Goal: Information Seeking & Learning: Find specific page/section

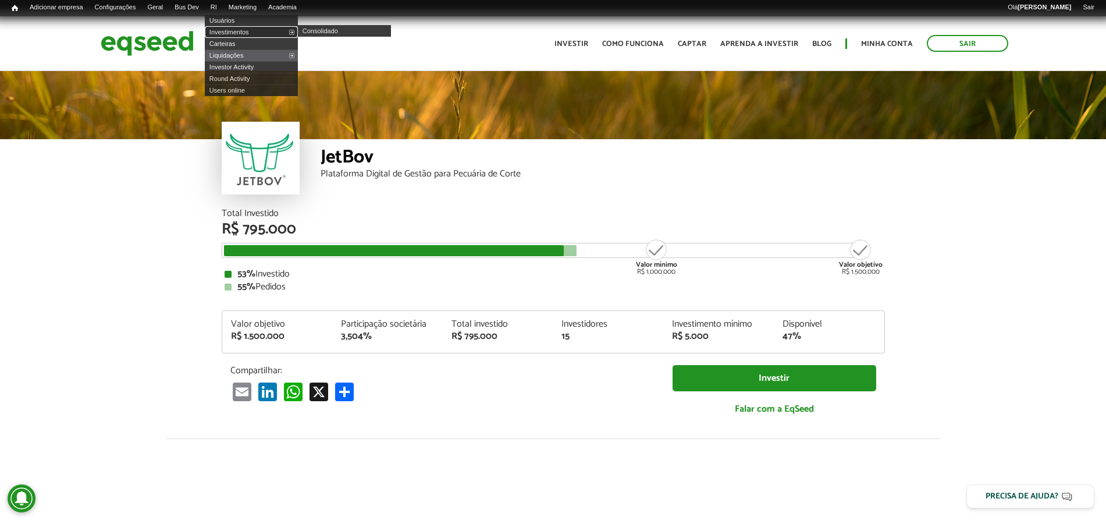
click at [246, 31] on link "Investimentos" at bounding box center [251, 32] width 93 height 12
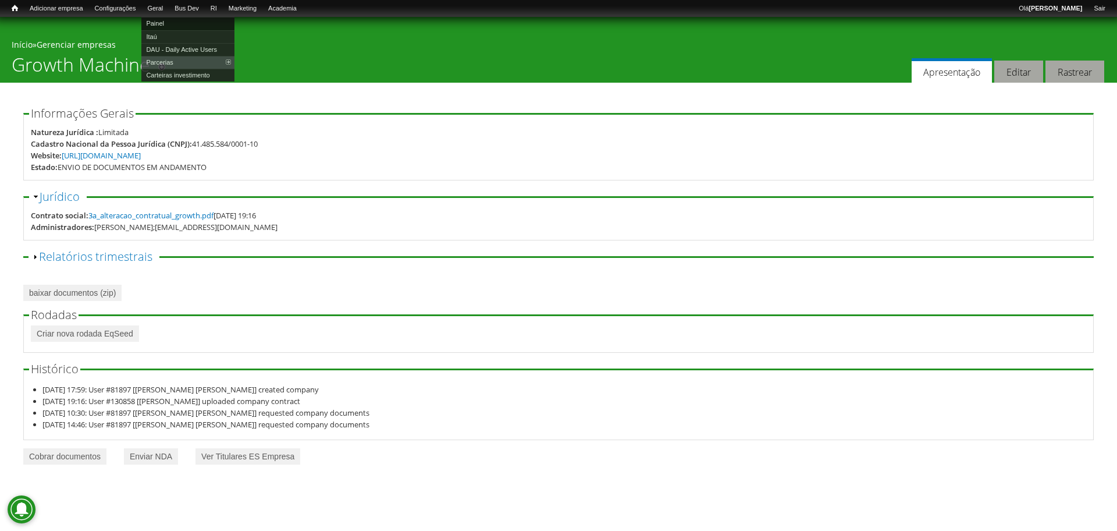
click at [173, 22] on link "Painel" at bounding box center [187, 23] width 93 height 13
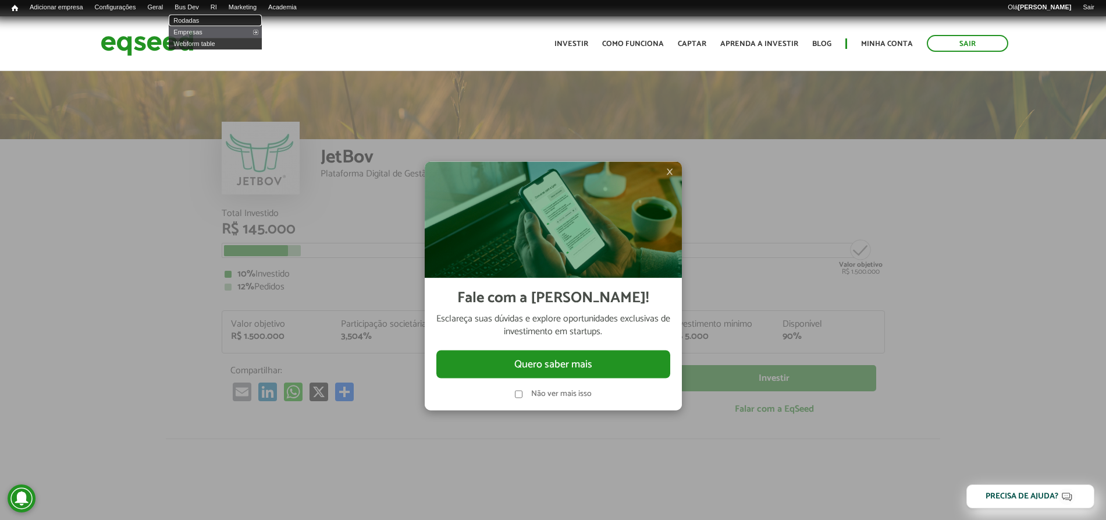
click at [205, 17] on link "Rodadas" at bounding box center [215, 21] width 93 height 12
click at [671, 170] on span "×" at bounding box center [669, 172] width 7 height 14
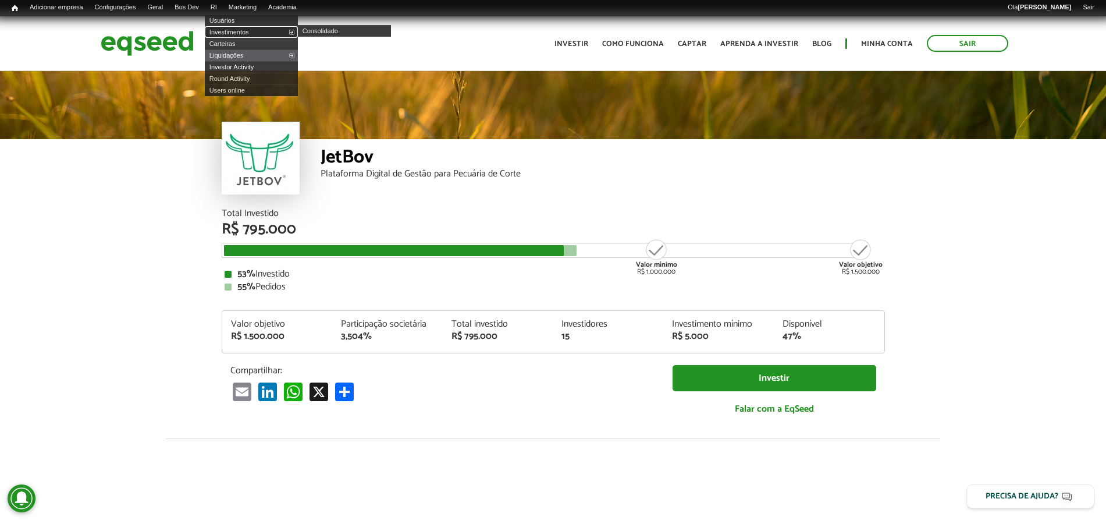
click at [241, 26] on link "Investimentos" at bounding box center [251, 32] width 93 height 12
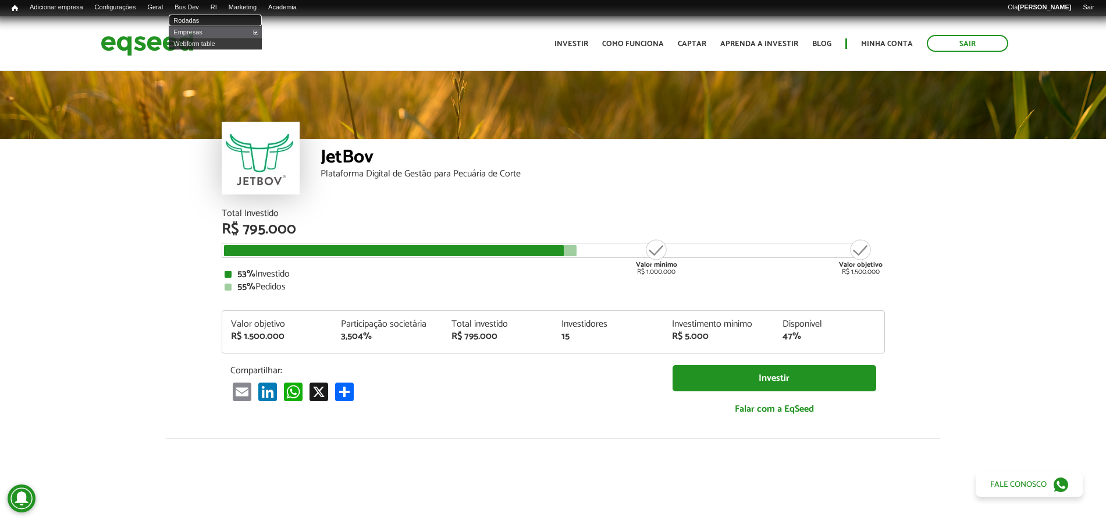
click at [197, 20] on link "Rodadas" at bounding box center [215, 21] width 93 height 12
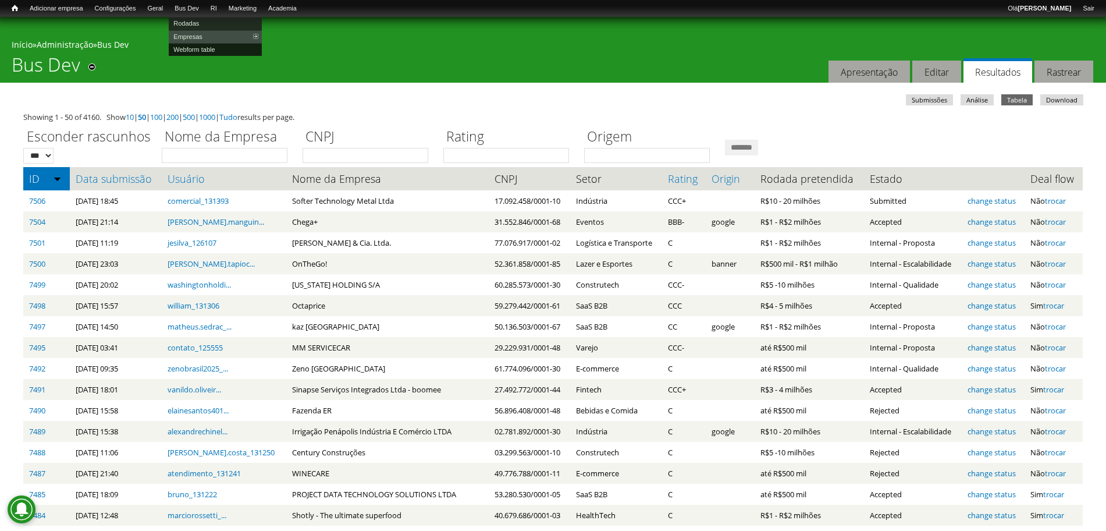
click at [193, 46] on link "Webform table" at bounding box center [215, 49] width 93 height 13
click at [200, 157] on input "Nome da Empresa" at bounding box center [225, 155] width 126 height 15
type input "*****"
click at [725, 140] on input "*******" at bounding box center [741, 148] width 33 height 16
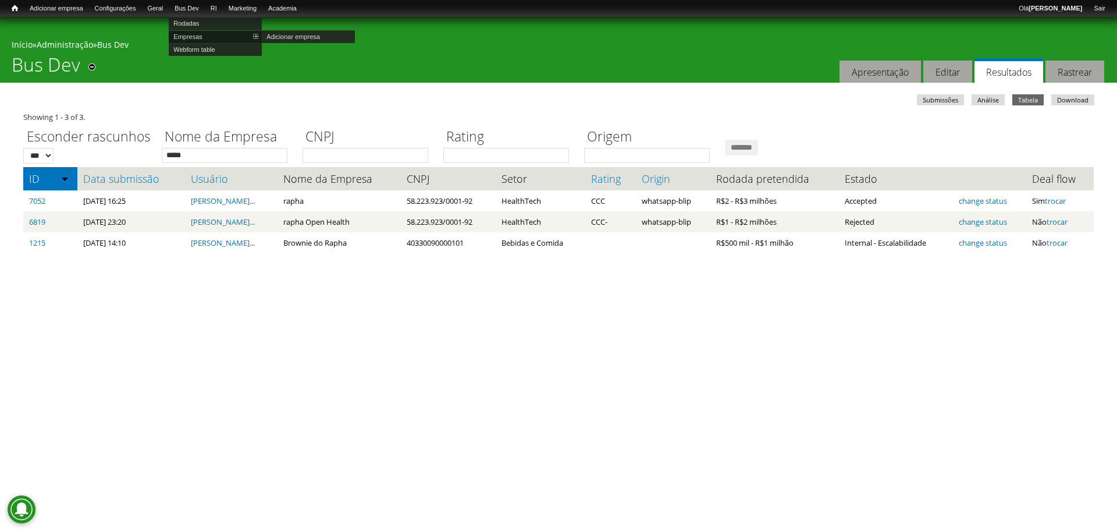
click at [200, 37] on link "Empresas" at bounding box center [215, 36] width 93 height 13
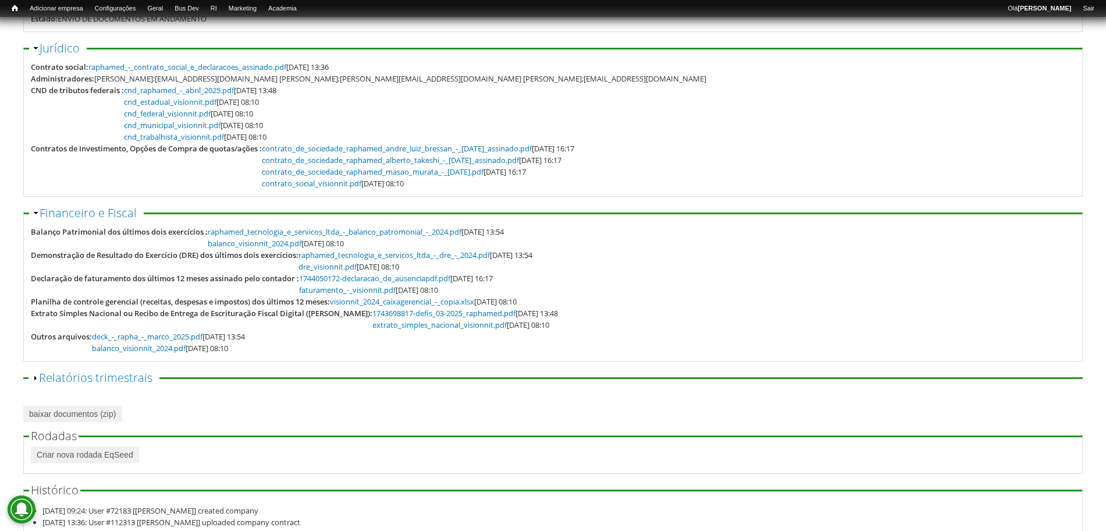
scroll to position [152, 0]
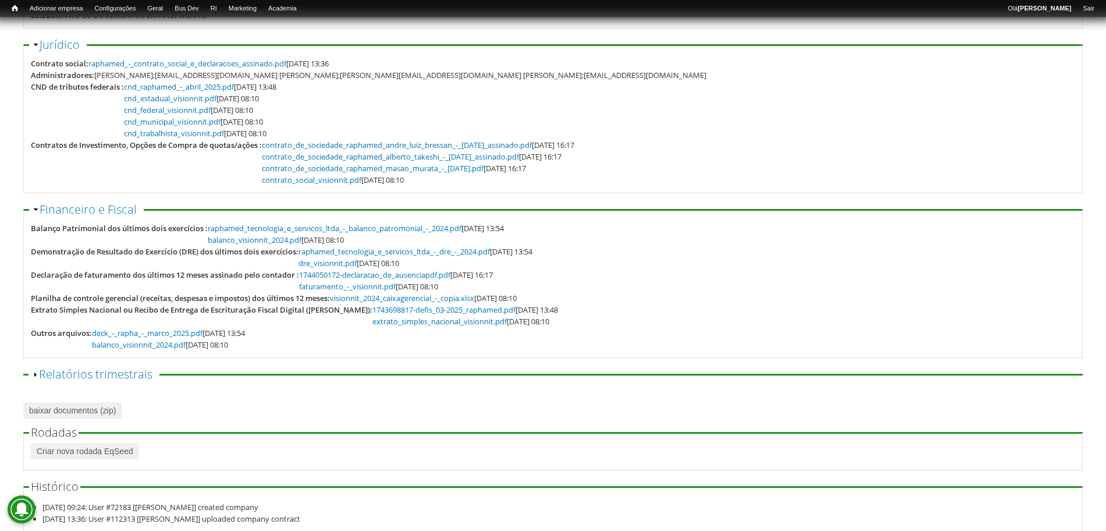
drag, startPoint x: 0, startPoint y: 0, endPoint x: 1088, endPoint y: 143, distance: 1097.9
click at [1088, 143] on html "Pular para o conteúdo principal Você está aqui Início » Gerenciar empresas raph…" at bounding box center [553, 213] width 1106 height 731
click at [375, 286] on link "faturamento_-_visionnit.pdf" at bounding box center [347, 286] width 97 height 10
